Goal: Use online tool/utility: Utilize a website feature to perform a specific function

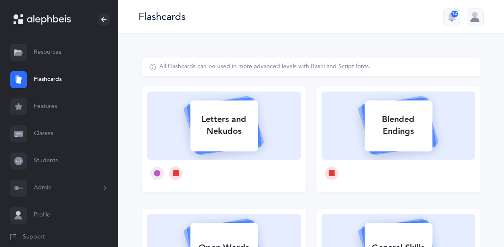
select select
select select "single"
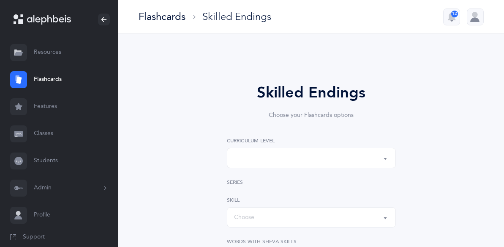
select select "1"
select select "28"
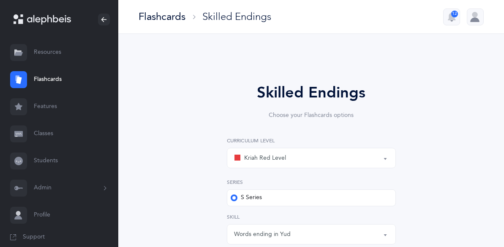
click at [40, 114] on link "Features" at bounding box center [59, 106] width 118 height 27
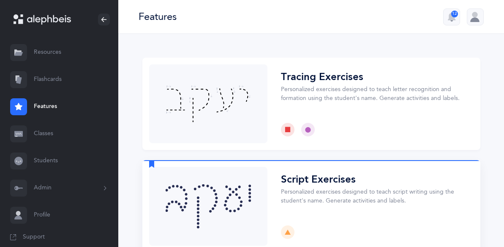
click at [300, 185] on button "Choose" at bounding box center [312, 206] width 338 height 92
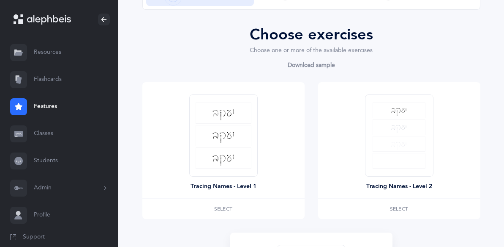
scroll to position [74, 0]
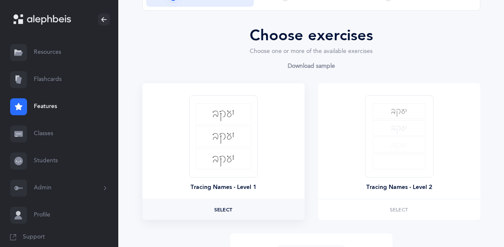
click at [224, 213] on label "Select" at bounding box center [224, 209] width 162 height 20
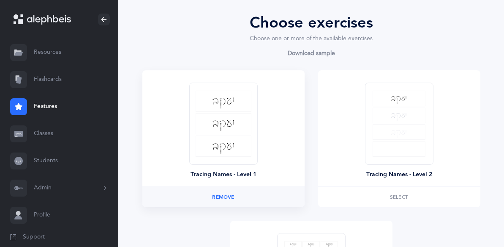
scroll to position [271, 0]
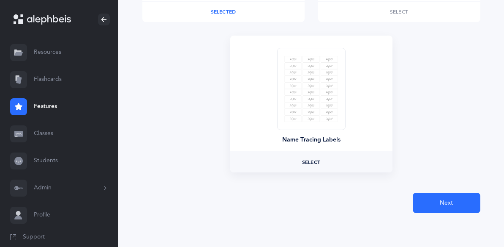
click at [294, 168] on label "Select" at bounding box center [311, 162] width 162 height 20
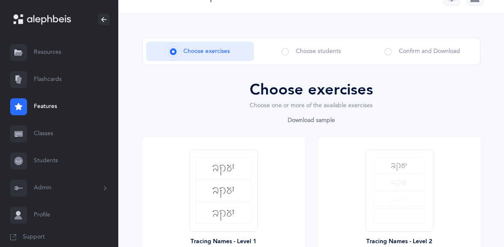
scroll to position [0, 0]
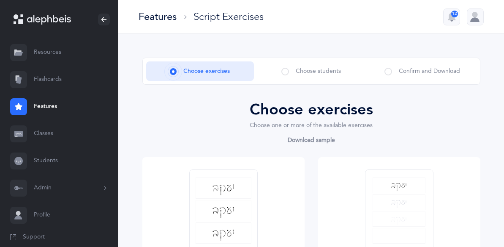
click at [291, 71] on div "Choose students" at bounding box center [312, 70] width 108 height 19
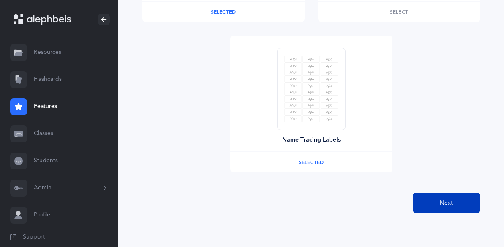
click at [430, 199] on button "Next" at bounding box center [447, 202] width 68 height 20
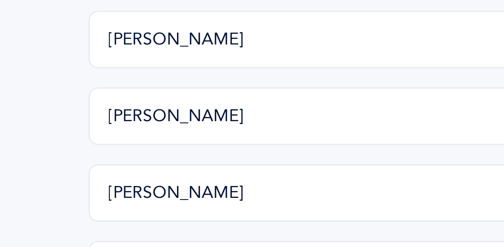
scroll to position [245, 0]
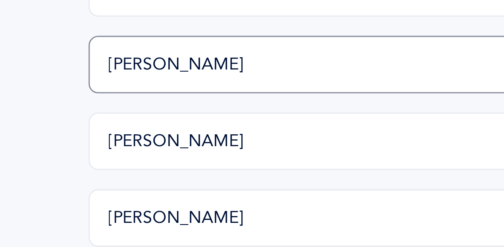
click at [218, 174] on input "[PERSON_NAME]" at bounding box center [297, 174] width 189 height 20
click at [234, 175] on input "[PERSON_NAME]" at bounding box center [297, 174] width 189 height 20
click at [261, 177] on input "[PERSON_NAME]" at bounding box center [297, 174] width 189 height 20
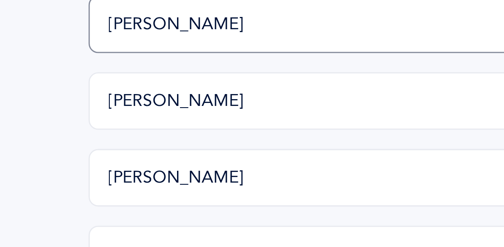
scroll to position [252, 0]
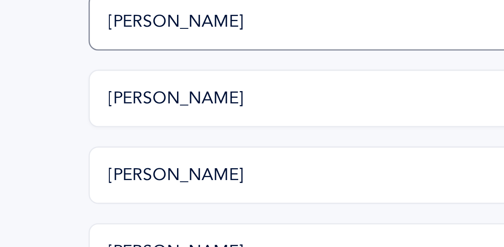
type input "[PERSON_NAME]"
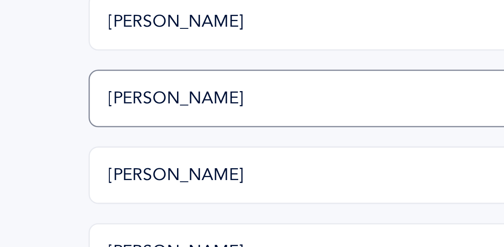
click at [233, 195] on input "[PERSON_NAME]" at bounding box center [297, 194] width 189 height 20
click at [240, 194] on input "[PERSON_NAME]" at bounding box center [297, 194] width 189 height 20
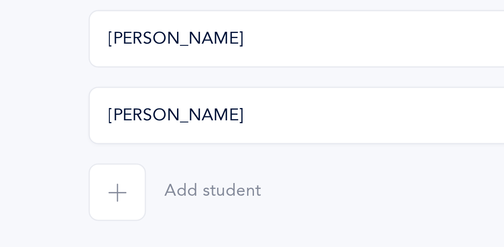
scroll to position [300, 0]
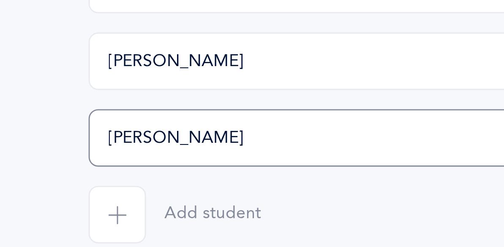
click at [222, 200] on input "[PERSON_NAME]" at bounding box center [297, 200] width 189 height 20
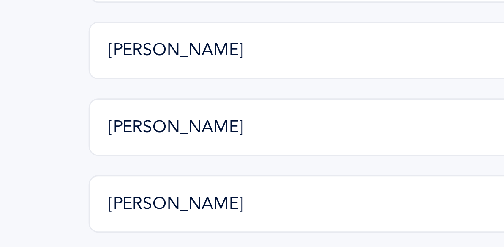
scroll to position [265, 0]
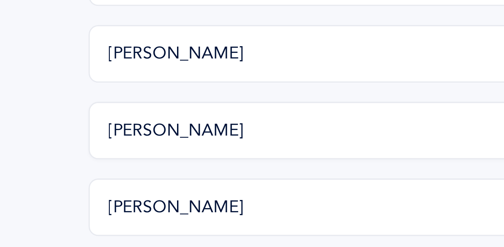
type input "[PERSON_NAME]"
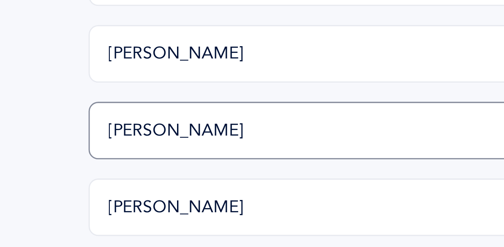
click at [222, 47] on input "[PERSON_NAME]" at bounding box center [297, 46] width 189 height 20
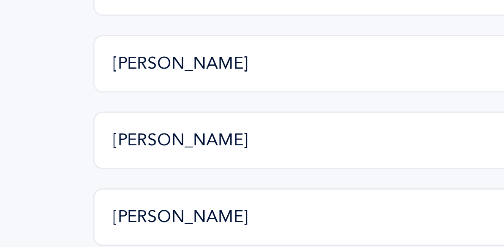
scroll to position [236, 0]
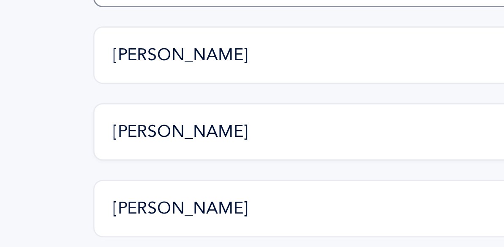
type input "[PERSON_NAME]"
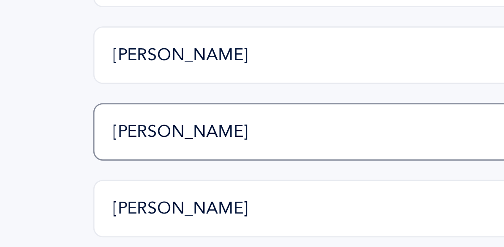
click at [237, 128] on input "[PERSON_NAME]" at bounding box center [297, 128] width 189 height 20
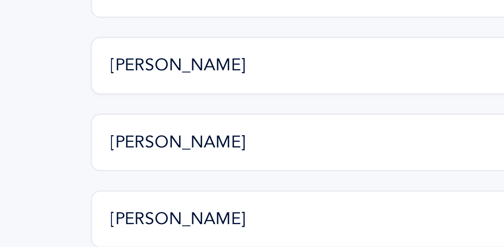
type input "[PERSON_NAME]"
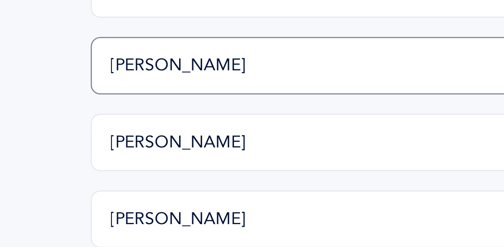
click at [224, 47] on input "[PERSON_NAME]" at bounding box center [297, 47] width 189 height 20
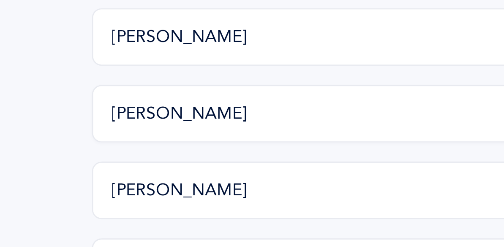
type input "ארי'ה בלום"
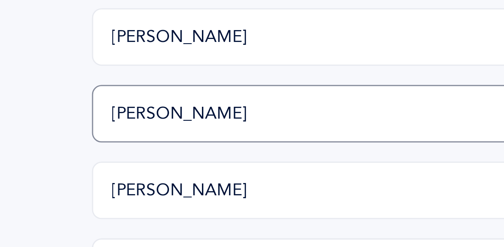
click at [239, 181] on input "[PERSON_NAME]" at bounding box center [297, 183] width 189 height 20
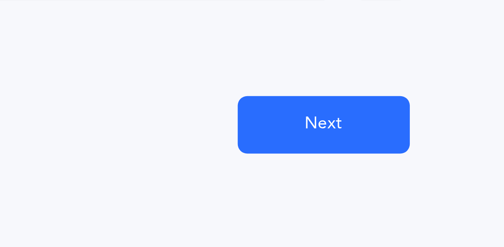
scroll to position [351, 0]
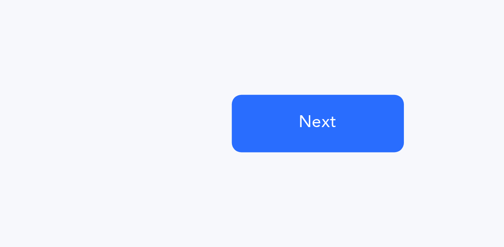
type input "[PERSON_NAME]"
click at [404, 204] on button "Next" at bounding box center [389, 203] width 61 height 20
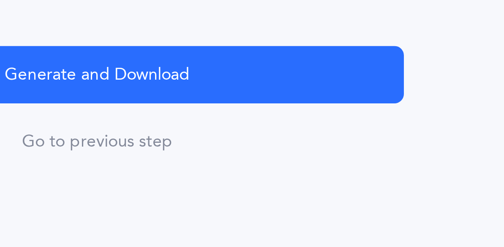
scroll to position [56, 0]
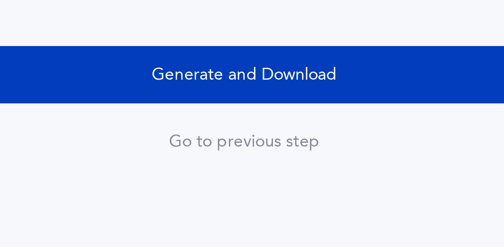
click at [310, 183] on span "Generate and Download" at bounding box center [312, 185] width 66 height 9
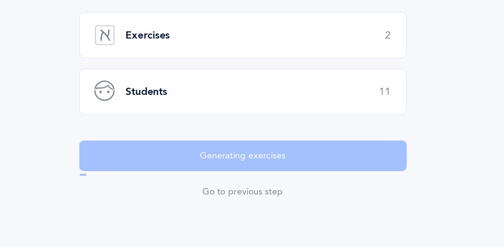
scroll to position [55, 0]
